Goal: Transaction & Acquisition: Purchase product/service

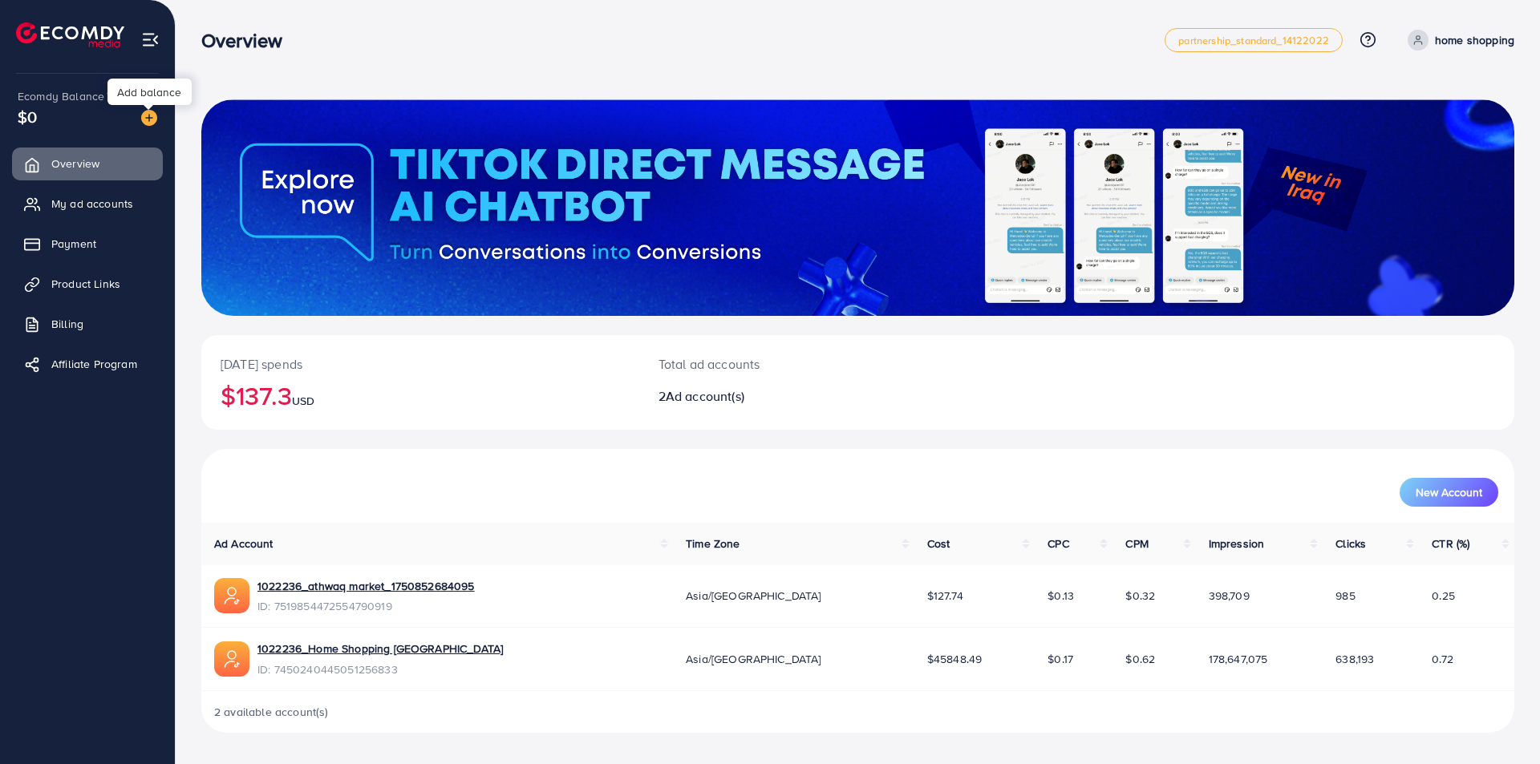
click at [153, 120] on img at bounding box center [149, 118] width 16 height 16
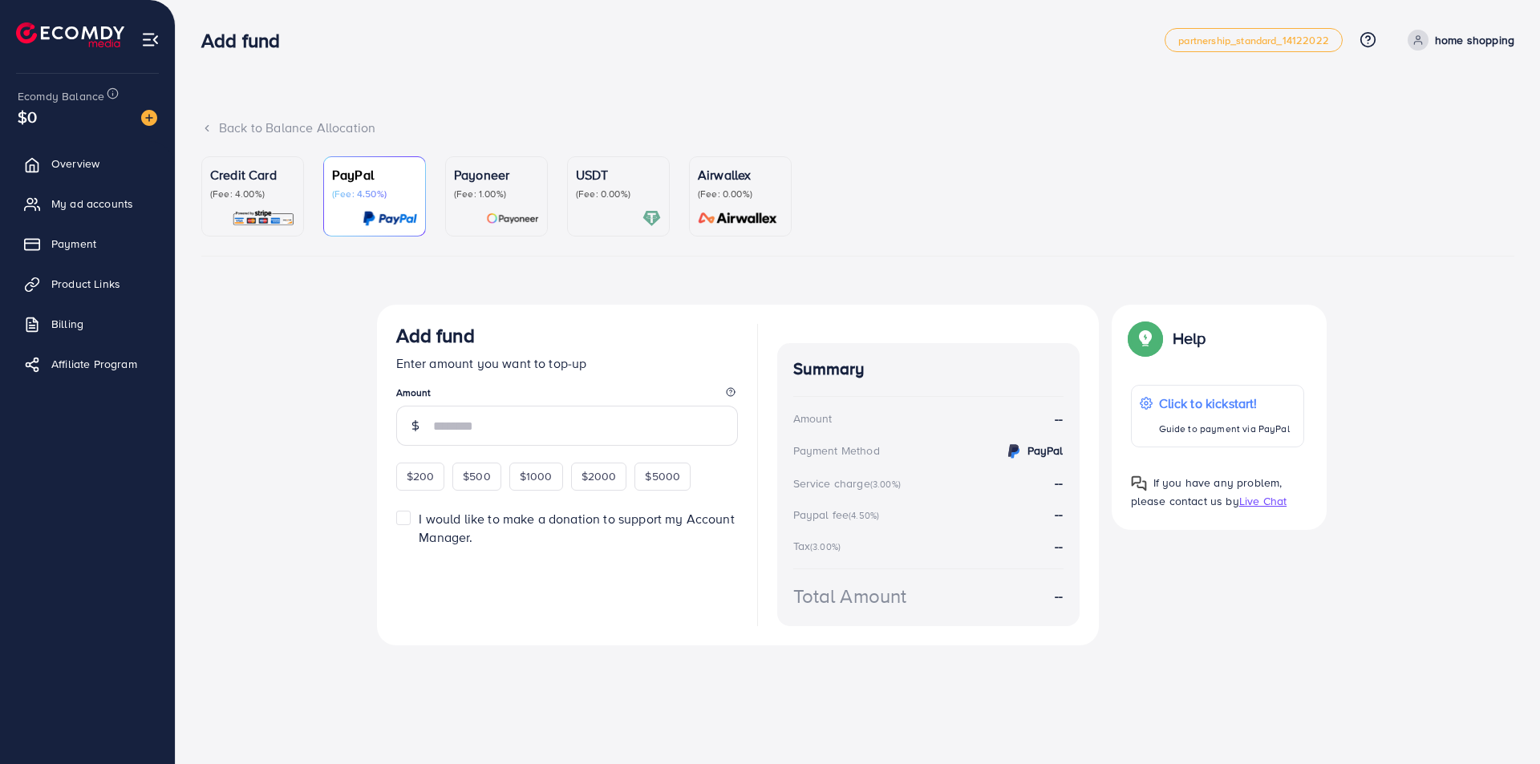
click at [259, 191] on p "(Fee: 4.00%)" at bounding box center [252, 194] width 85 height 13
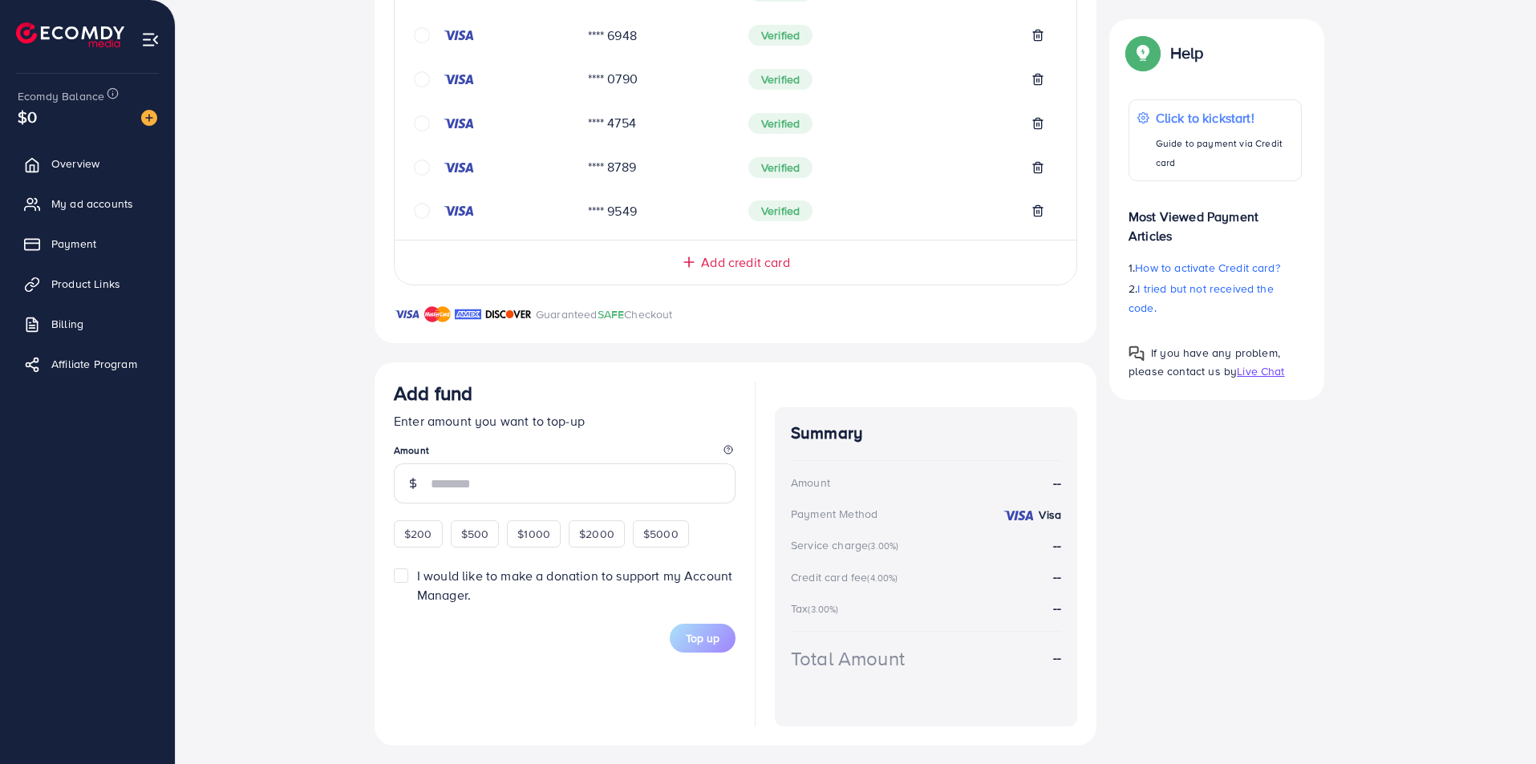
scroll to position [453, 0]
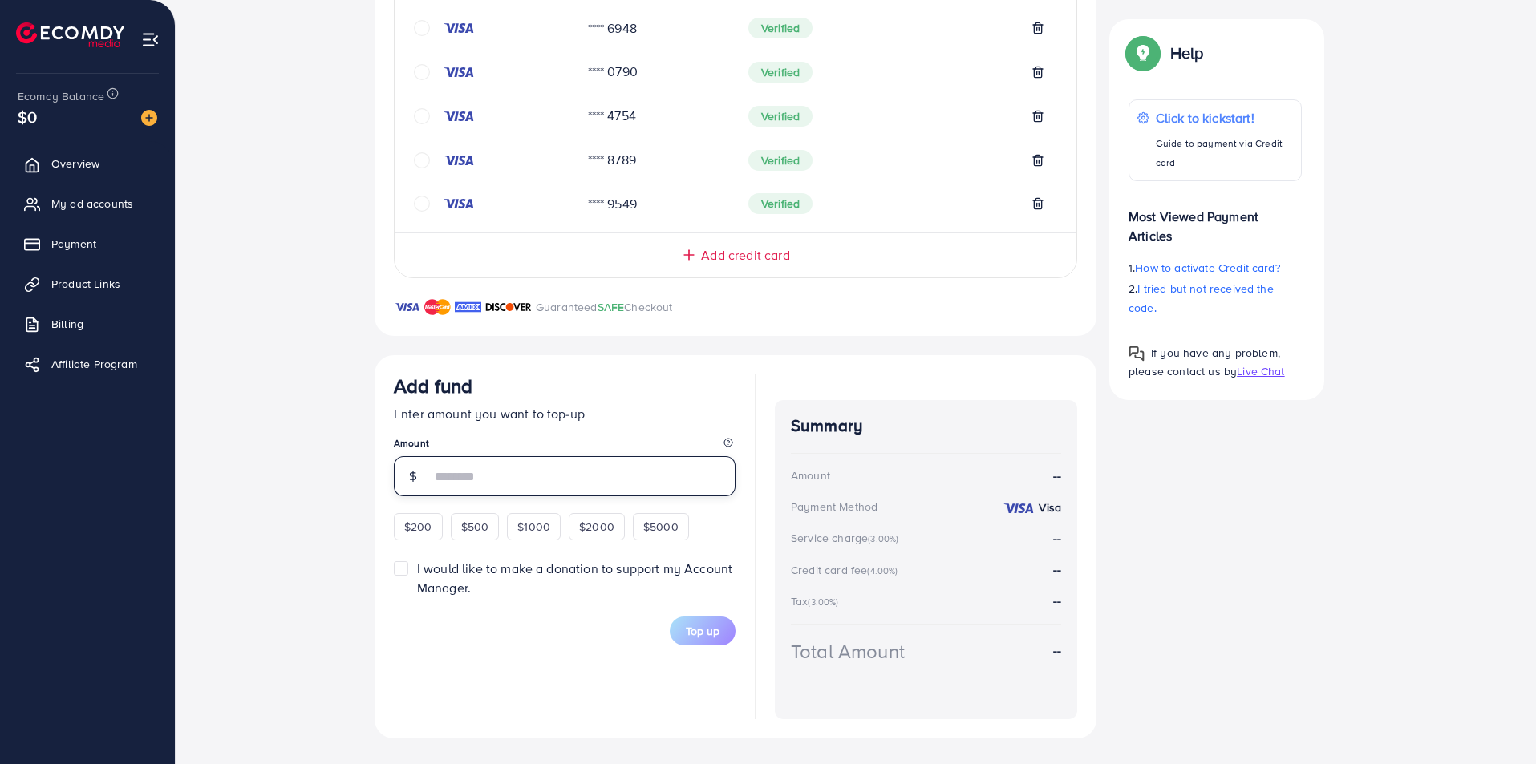
click at [490, 468] on input "number" at bounding box center [583, 476] width 305 height 40
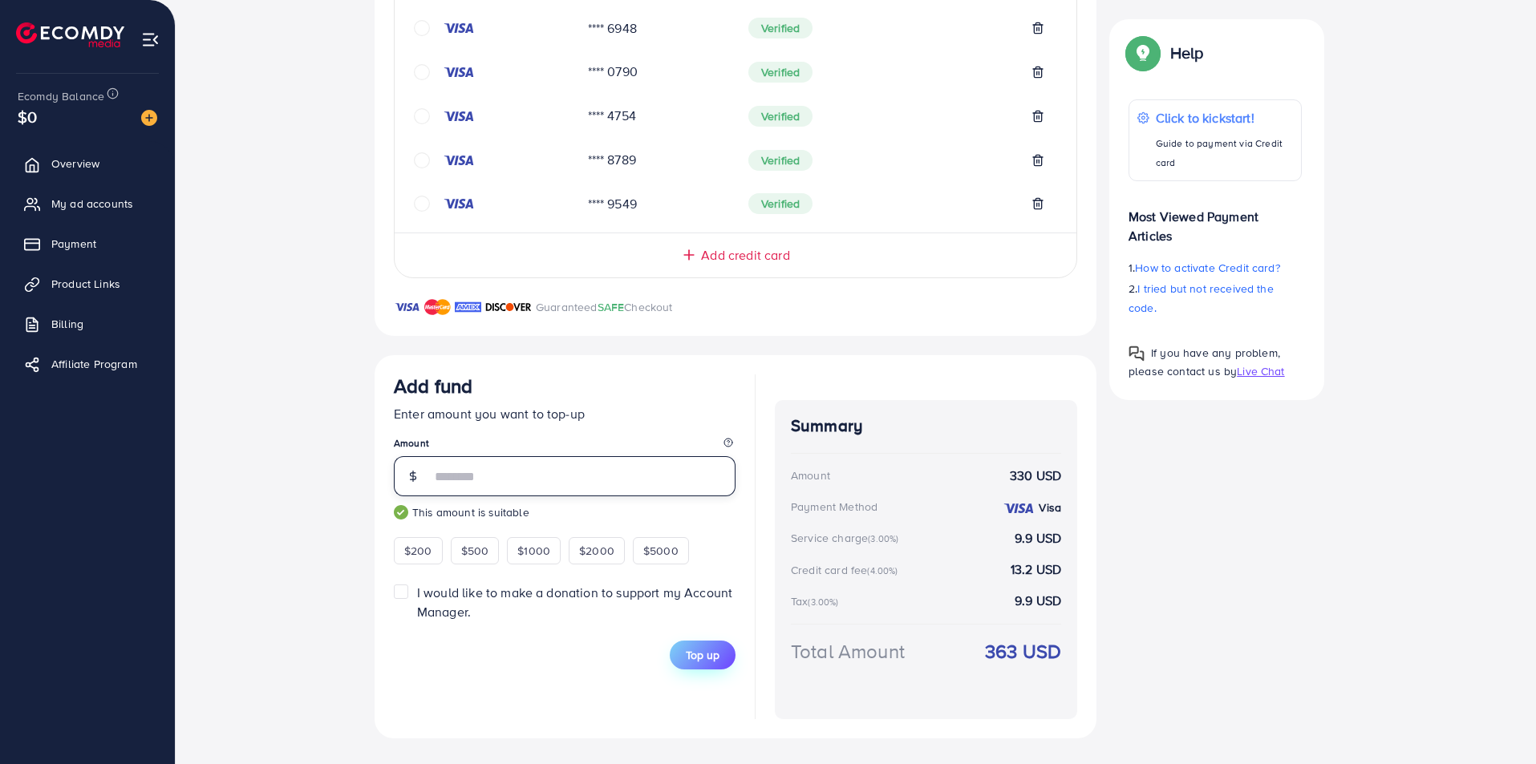
type input "***"
click at [677, 643] on button "Top up" at bounding box center [703, 655] width 66 height 29
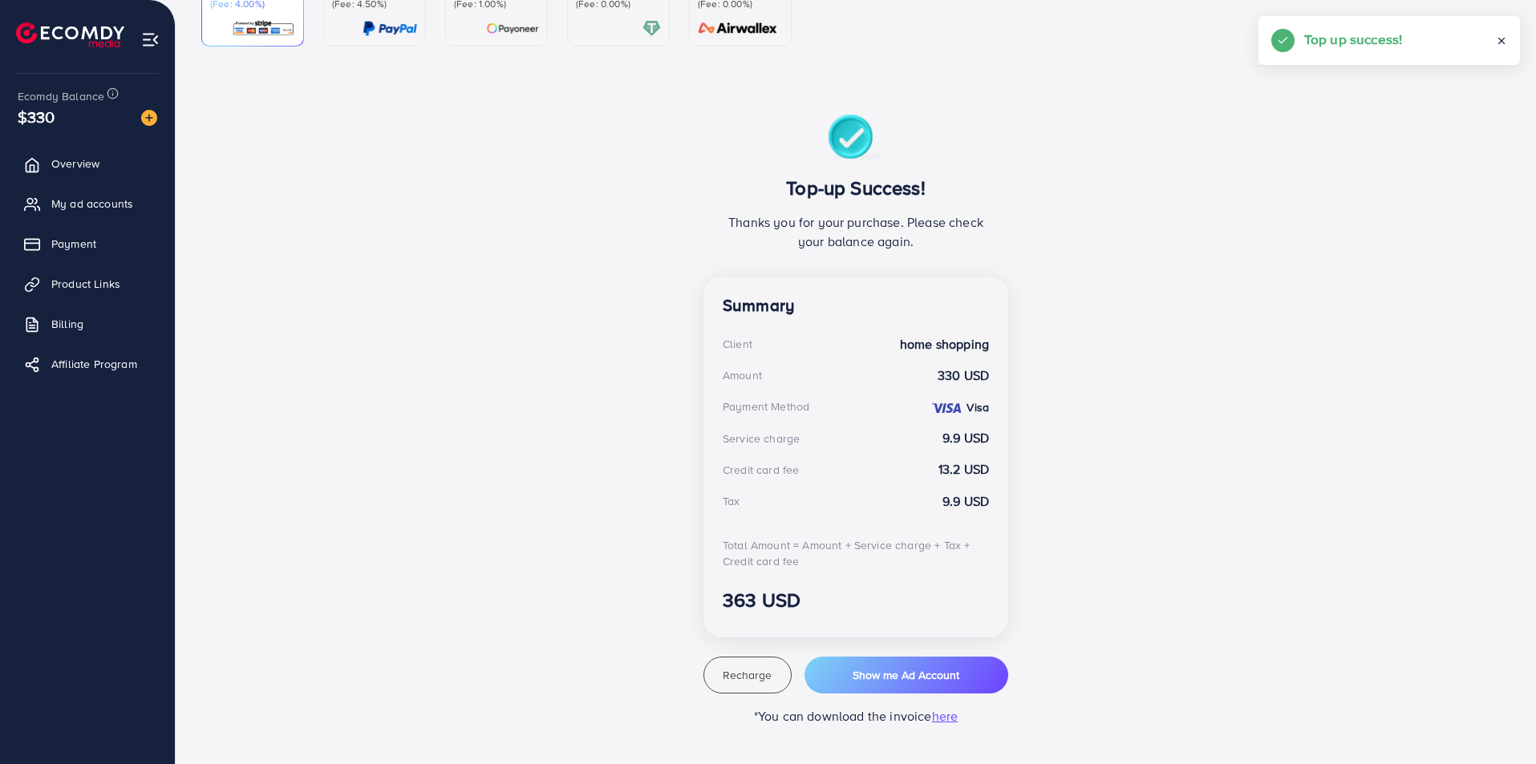
drag, startPoint x: 107, startPoint y: 247, endPoint x: 188, endPoint y: 278, distance: 86.8
click at [107, 249] on link "Payment" at bounding box center [87, 244] width 151 height 32
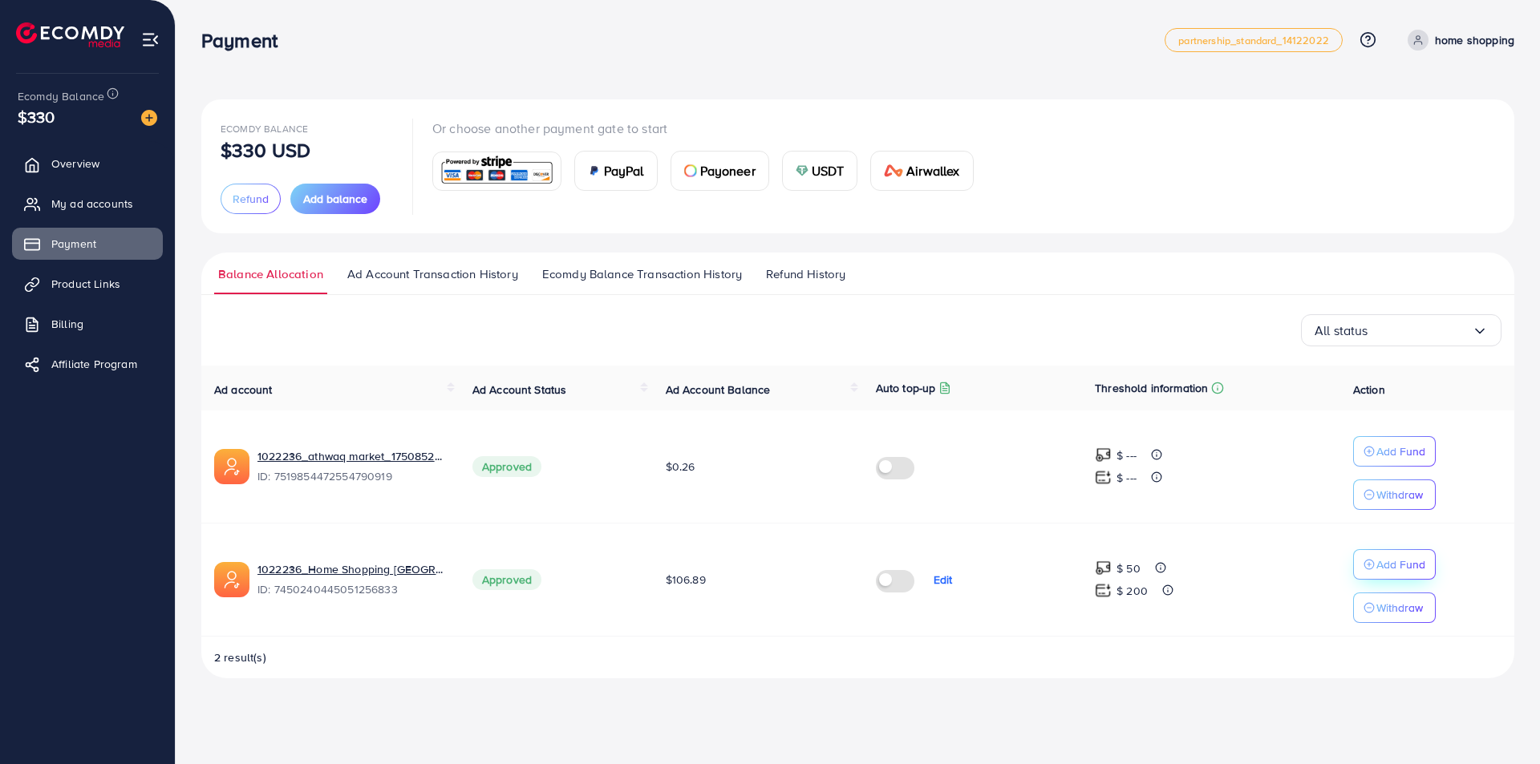
click at [1391, 461] on p "Add Fund" at bounding box center [1401, 451] width 49 height 19
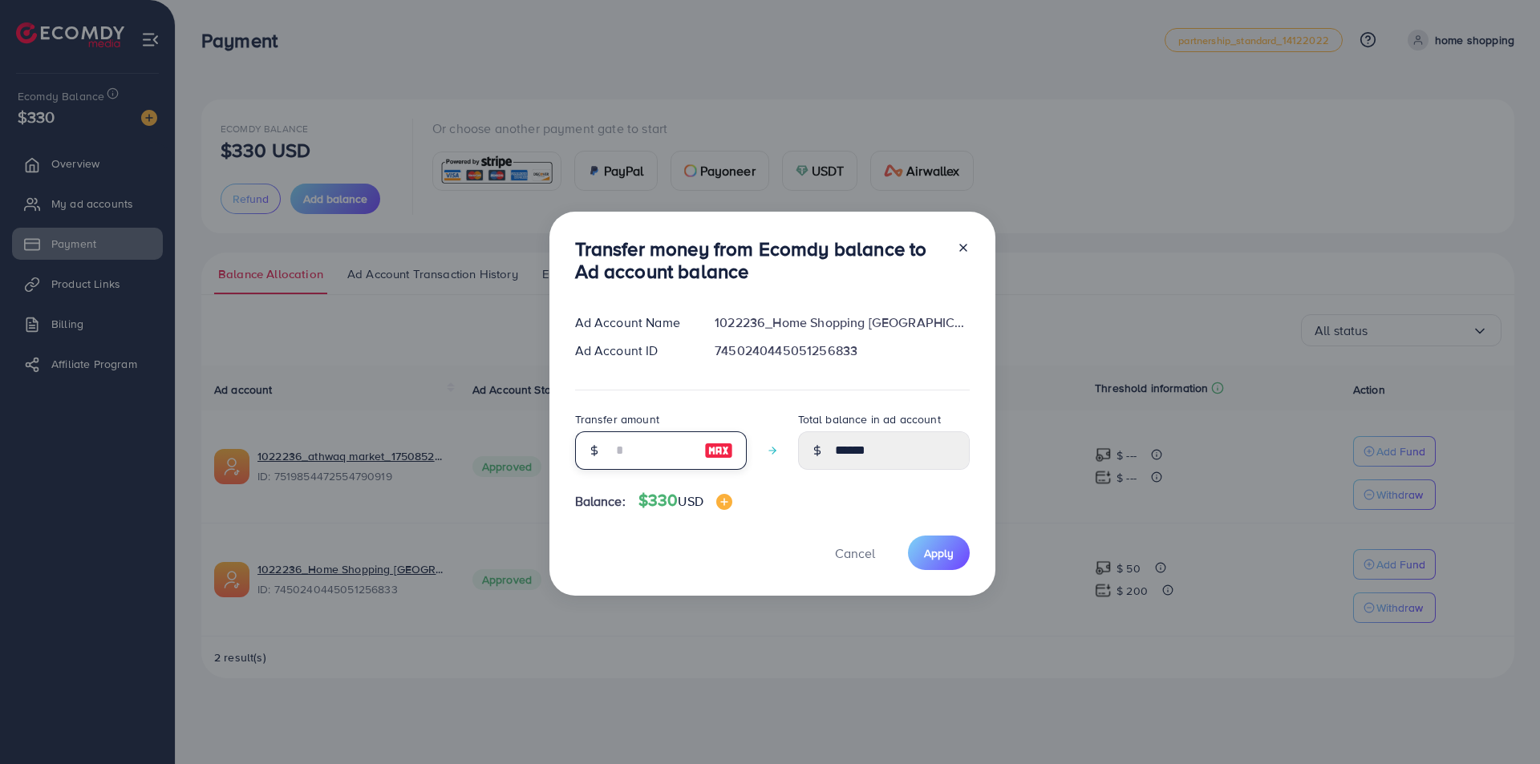
click at [615, 444] on input "number" at bounding box center [652, 451] width 80 height 39
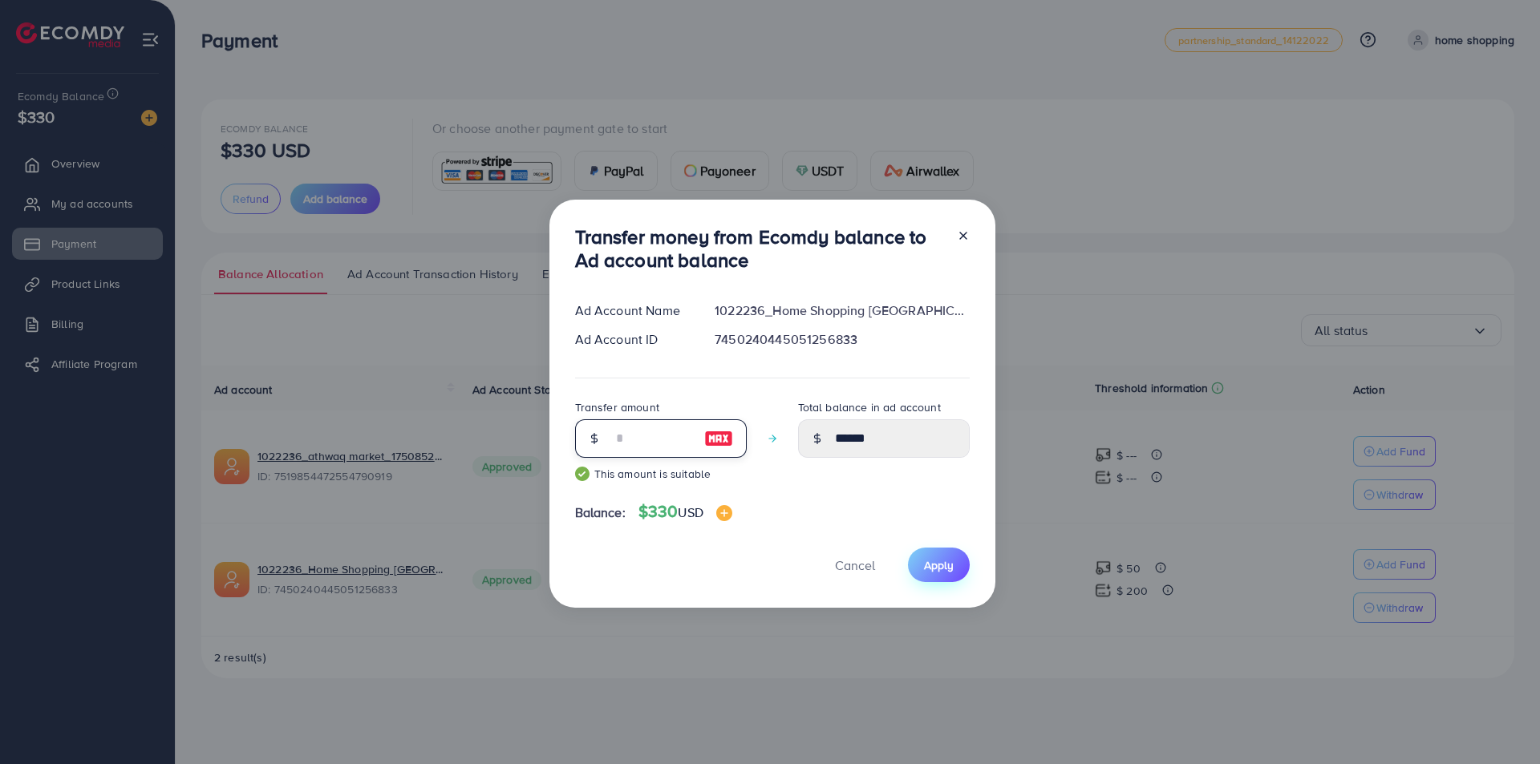
type input "***"
drag, startPoint x: 922, startPoint y: 558, endPoint x: 916, endPoint y: 551, distance: 9.7
click at [924, 558] on span "Apply" at bounding box center [939, 566] width 30 height 16
